Goal: Navigation & Orientation: Go to known website

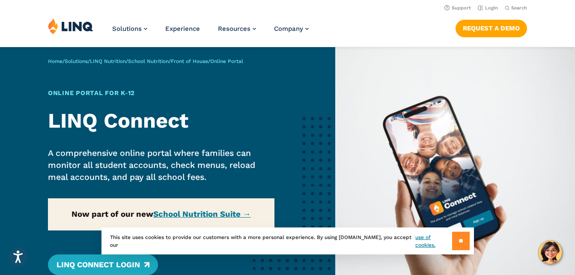
click at [461, 233] on input "**" at bounding box center [461, 241] width 18 height 18
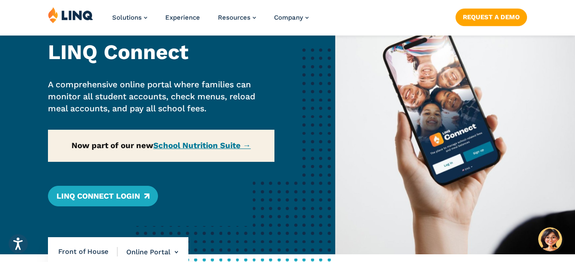
scroll to position [86, 0]
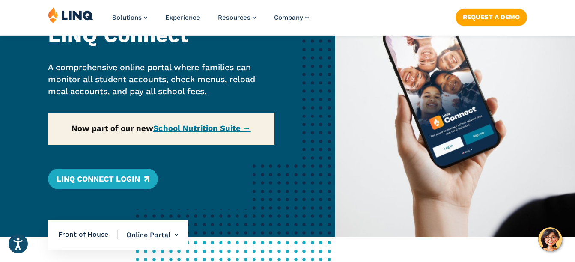
click at [71, 9] on img at bounding box center [70, 15] width 45 height 16
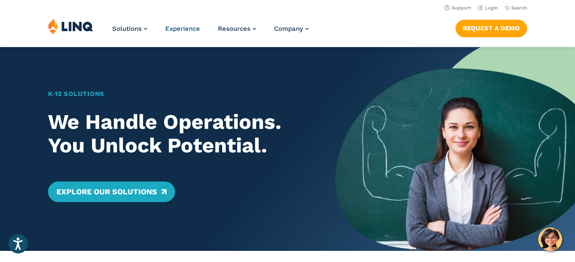
click at [180, 25] on span "Experience" at bounding box center [182, 29] width 35 height 8
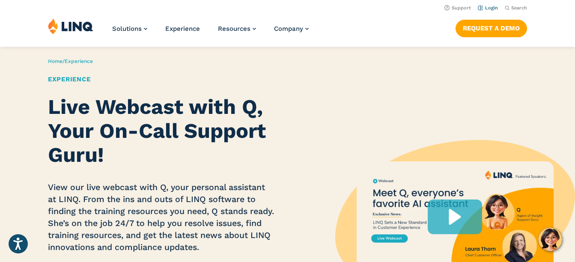
click at [486, 8] on link "Login" at bounding box center [488, 8] width 20 height 6
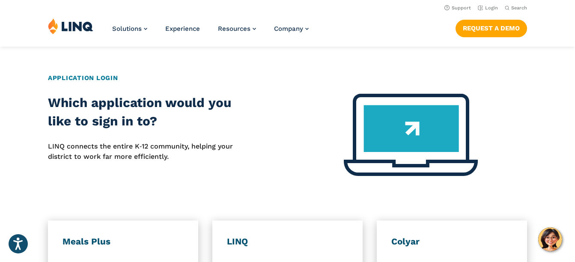
scroll to position [294, 0]
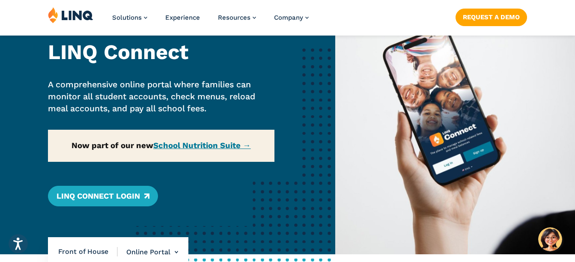
scroll to position [86, 0]
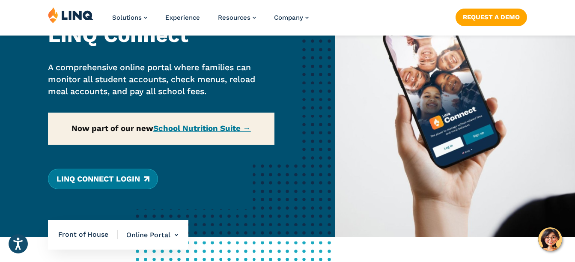
click at [100, 182] on link "LINQ Connect Login" at bounding box center [103, 179] width 110 height 21
click at [115, 176] on link "LINQ Connect Login" at bounding box center [103, 179] width 110 height 21
